Goal: Task Accomplishment & Management: Use online tool/utility

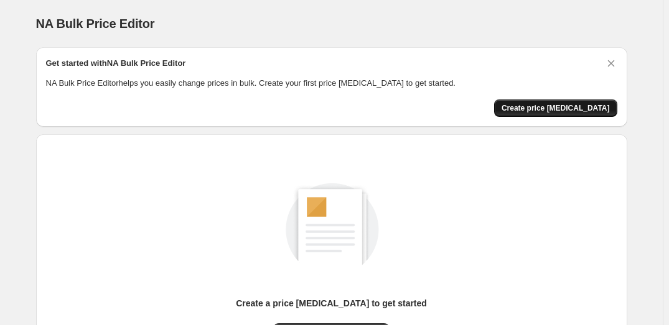
click at [587, 112] on span "Create price [MEDICAL_DATA]" at bounding box center [556, 108] width 108 height 10
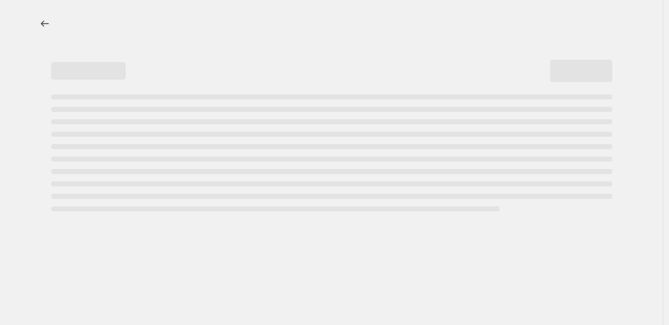
select select "percentage"
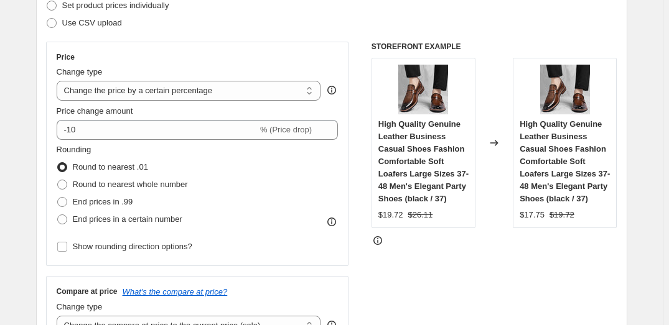
scroll to position [197, 0]
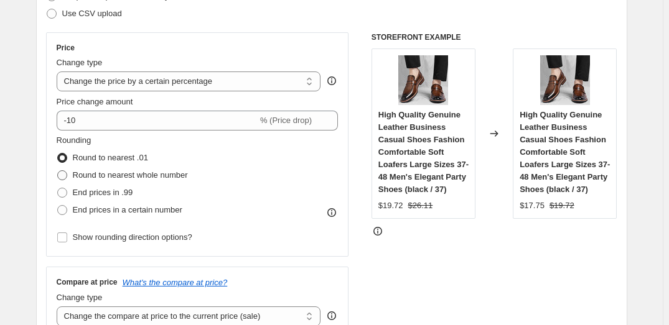
click at [63, 176] on span at bounding box center [62, 176] width 10 height 10
click at [58, 171] on input "Round to nearest whole number" at bounding box center [57, 171] width 1 height 1
radio input "true"
click at [66, 236] on input "Show rounding direction options?" at bounding box center [62, 238] width 10 height 10
checkbox input "true"
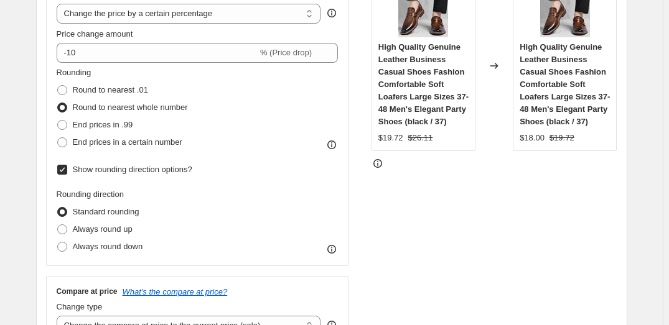
scroll to position [269, 0]
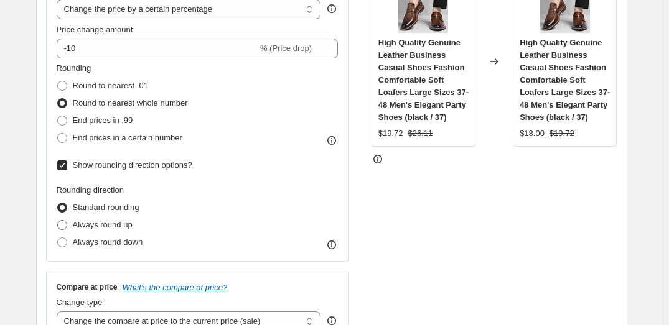
click at [67, 226] on span at bounding box center [62, 225] width 10 height 10
click at [58, 221] on input "Always round up" at bounding box center [57, 220] width 1 height 1
radio input "true"
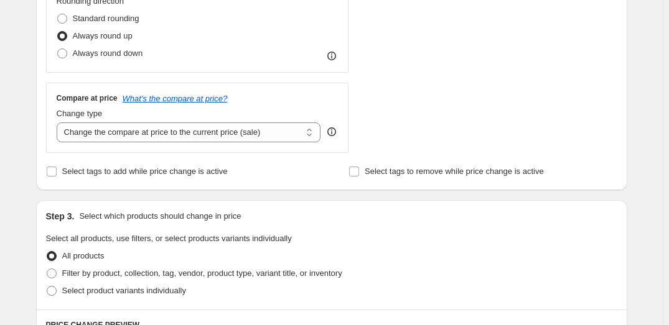
scroll to position [460, 0]
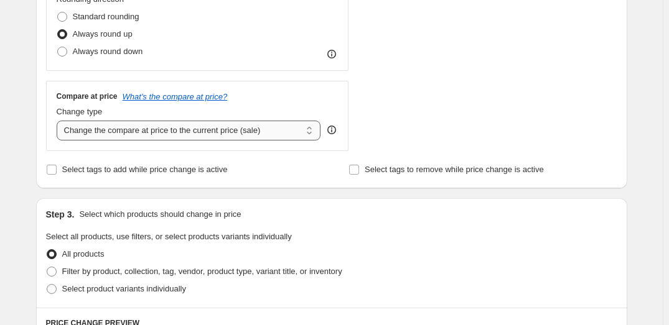
click at [264, 126] on select "Change the compare at price to the current price (sale) Change the compare at p…" at bounding box center [189, 131] width 264 height 20
click at [298, 101] on div "Compare at price What's the compare at price? Change type Change the compare at…" at bounding box center [198, 115] width 282 height 49
click at [55, 173] on input "Select tags to add while price change is active" at bounding box center [52, 170] width 10 height 10
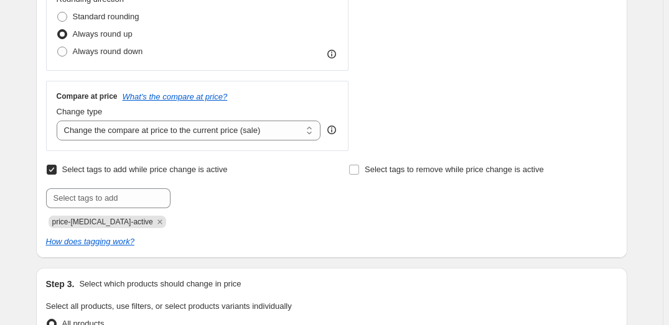
click at [54, 173] on input "Select tags to add while price change is active" at bounding box center [52, 170] width 10 height 10
checkbox input "false"
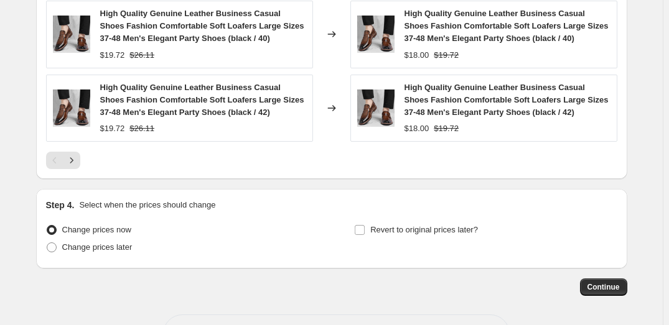
scroll to position [1074, 0]
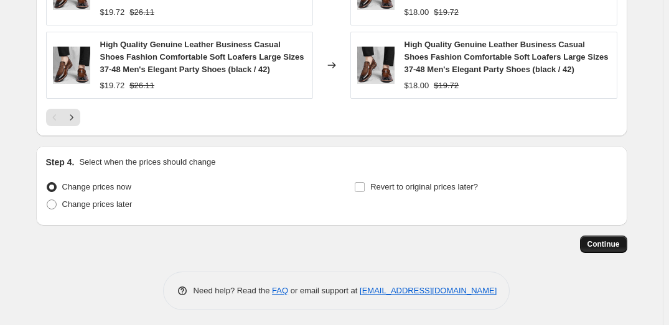
click at [616, 244] on span "Continue" at bounding box center [603, 245] width 32 height 10
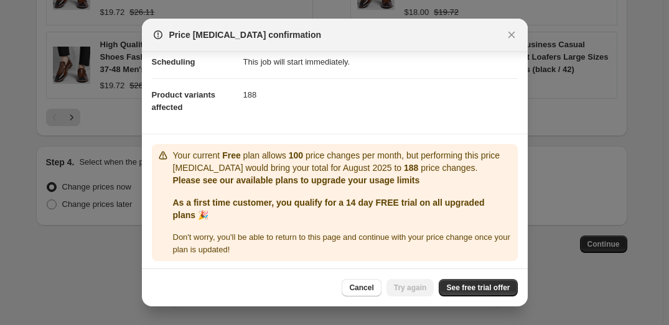
scroll to position [107, 0]
click at [505, 35] on icon "Close" at bounding box center [511, 35] width 12 height 12
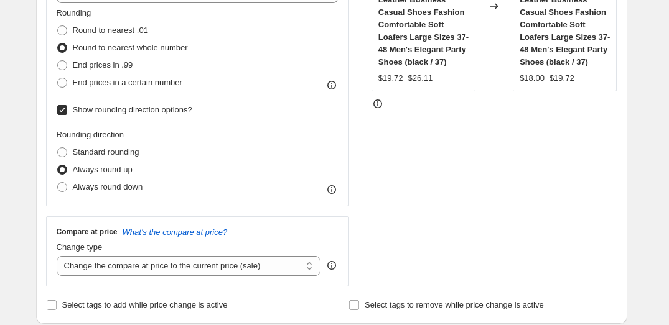
scroll to position [0, 0]
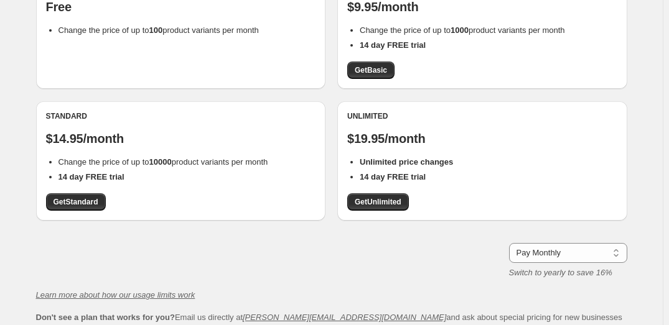
scroll to position [164, 0]
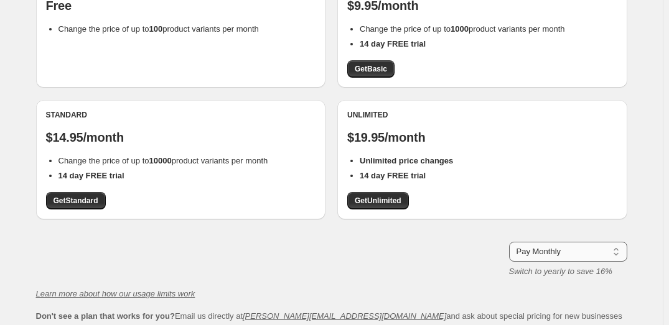
click at [576, 253] on select "Pay Monthly Pay Yearly (Save 16%)" at bounding box center [568, 252] width 118 height 20
select select "year"
click at [512, 242] on select "Pay Monthly Pay Yearly (Save 16%)" at bounding box center [568, 252] width 118 height 20
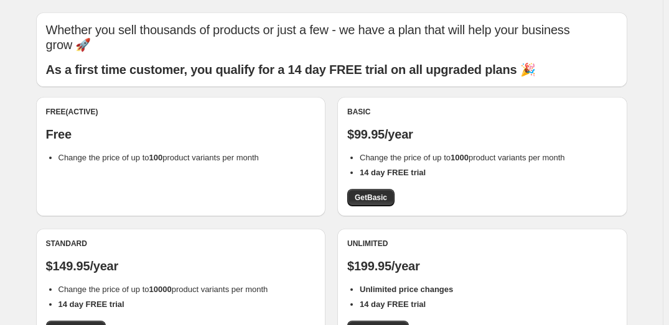
scroll to position [34, 0]
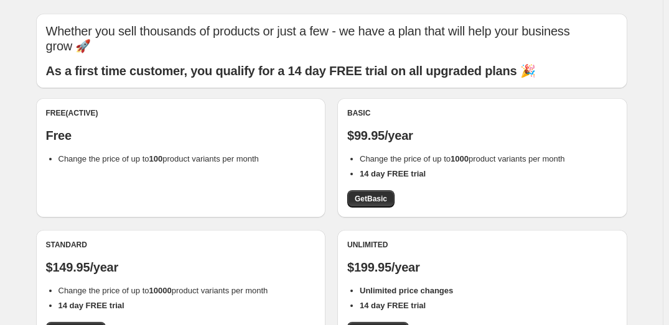
click at [151, 179] on div "Free (Active) Free Change the price of up to 100 product variants per month" at bounding box center [181, 157] width 290 height 119
